Goal: Communication & Community: Answer question/provide support

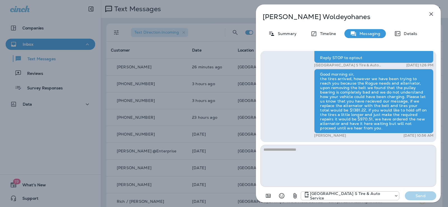
click at [430, 14] on icon "button" at bounding box center [431, 14] width 7 height 7
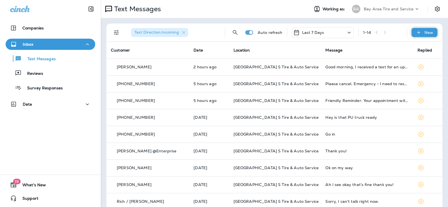
click at [424, 30] on p "New" at bounding box center [428, 32] width 9 height 4
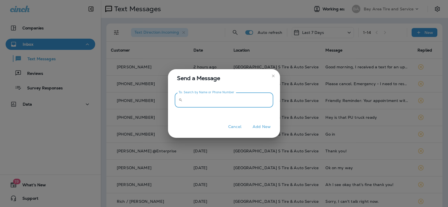
click at [217, 99] on input "To: Search by Name or Phone Number" at bounding box center [229, 100] width 88 height 15
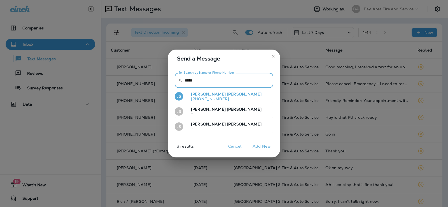
type input "*****"
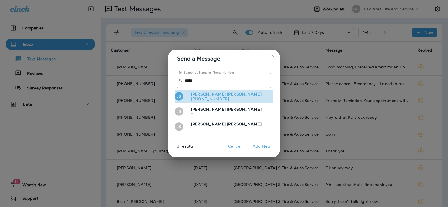
click at [217, 99] on p "[PHONE_NUMBER]" at bounding box center [223, 99] width 75 height 4
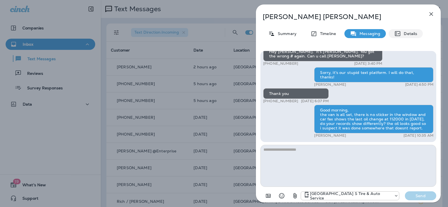
click at [407, 31] on p "Details" at bounding box center [409, 33] width 16 height 4
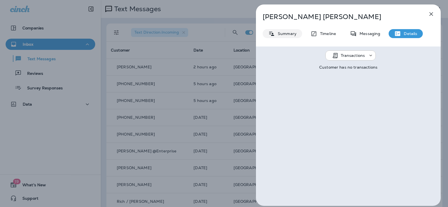
click at [285, 34] on p "Summary" at bounding box center [286, 33] width 22 height 4
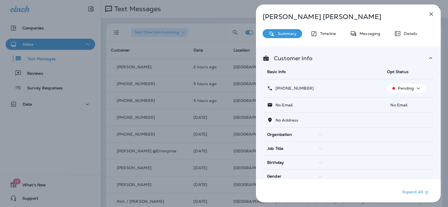
click at [298, 89] on p "[PHONE_NUMBER]" at bounding box center [293, 88] width 41 height 4
click at [419, 88] on icon "button" at bounding box center [418, 88] width 7 height 7
drag, startPoint x: 321, startPoint y: 86, endPoint x: 317, endPoint y: 85, distance: 4.3
click at [320, 86] on div "[PHONE_NUMBER]" at bounding box center [322, 88] width 111 height 6
click at [299, 87] on p "[PHONE_NUMBER]" at bounding box center [293, 88] width 41 height 4
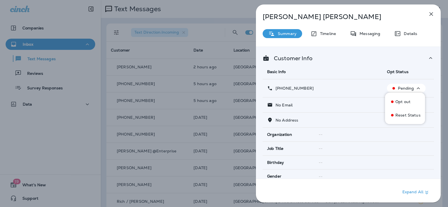
click at [429, 13] on icon "button" at bounding box center [431, 14] width 7 height 7
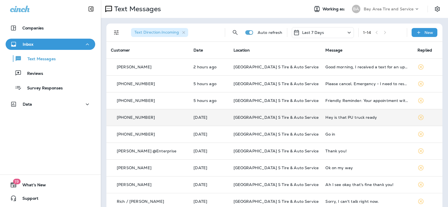
click at [138, 116] on p "[PHONE_NUMBER]" at bounding box center [136, 117] width 38 height 4
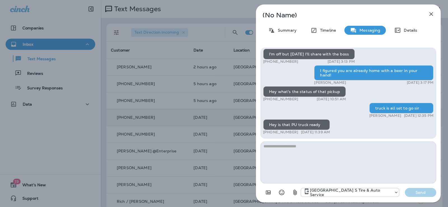
click at [300, 160] on textarea at bounding box center [348, 162] width 176 height 42
type textarea "**********"
click at [426, 190] on p "Send" at bounding box center [421, 192] width 24 height 5
